Goal: Transaction & Acquisition: Purchase product/service

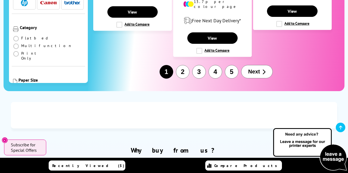
scroll to position [990, 0]
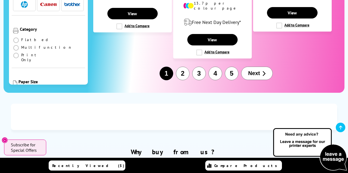
click at [184, 67] on button "2" at bounding box center [183, 74] width 14 height 14
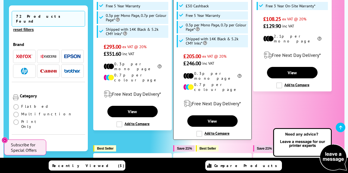
scroll to position [215, 0]
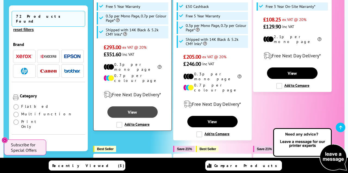
click at [124, 106] on link "View" at bounding box center [132, 111] width 51 height 11
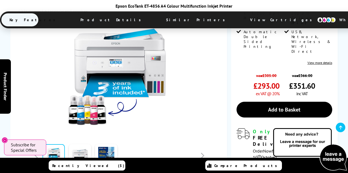
scroll to position [190, 0]
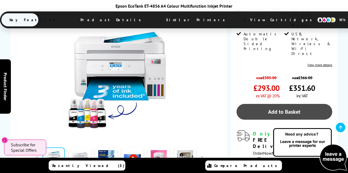
click at [266, 104] on link "Add to Basket" at bounding box center [285, 112] width 96 height 16
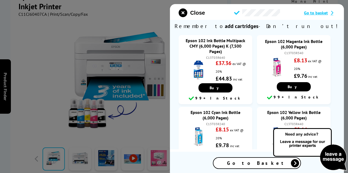
click at [246, 163] on span "Go to Basket" at bounding box center [257, 163] width 60 height 6
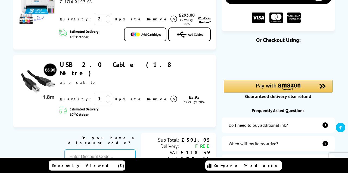
scroll to position [98, 0]
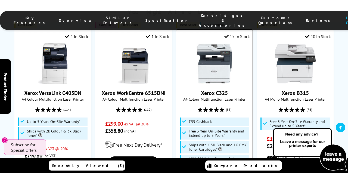
scroll to position [395, 0]
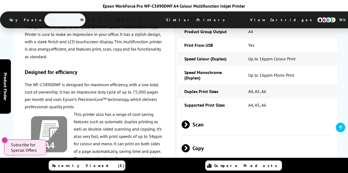
scroll to position [1143, 0]
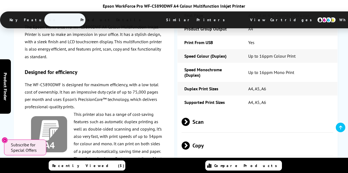
click at [289, 112] on span "Scan" at bounding box center [258, 122] width 152 height 20
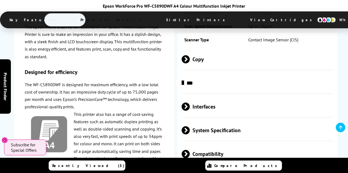
scroll to position [1387, 0]
click at [267, 120] on span "System Specification" at bounding box center [258, 130] width 152 height 20
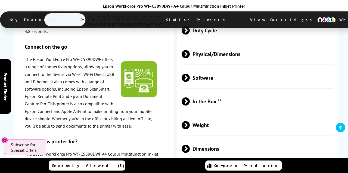
scroll to position [1594, 0]
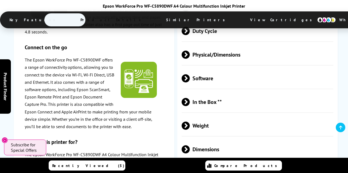
click at [247, 92] on span "In the Box **" at bounding box center [258, 102] width 152 height 20
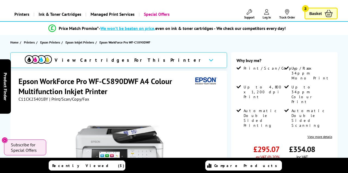
scroll to position [26, 0]
